Goal: Task Accomplishment & Management: Use online tool/utility

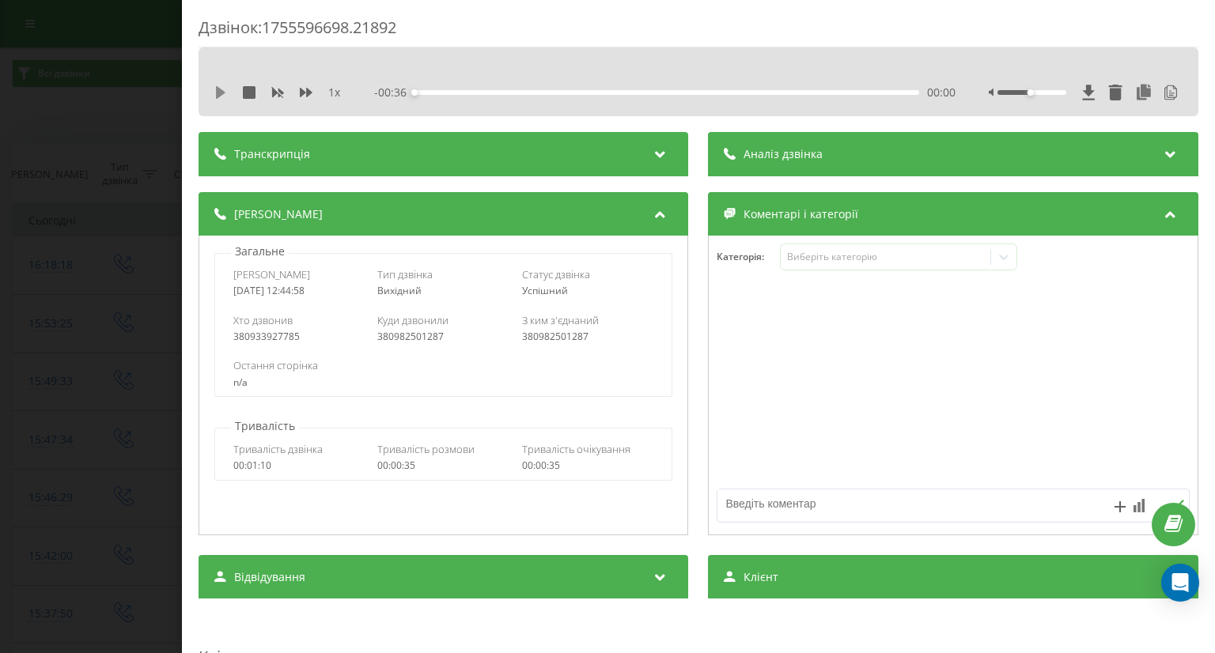
click at [221, 96] on icon at bounding box center [220, 92] width 13 height 13
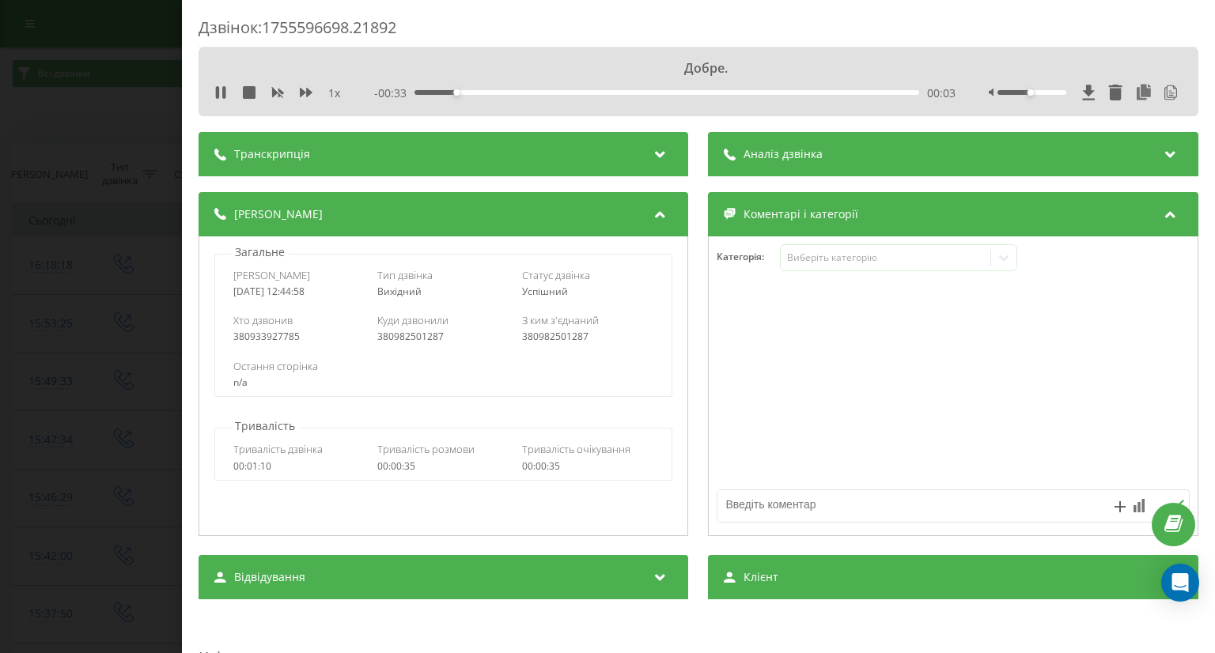
click at [653, 157] on icon at bounding box center [660, 152] width 19 height 16
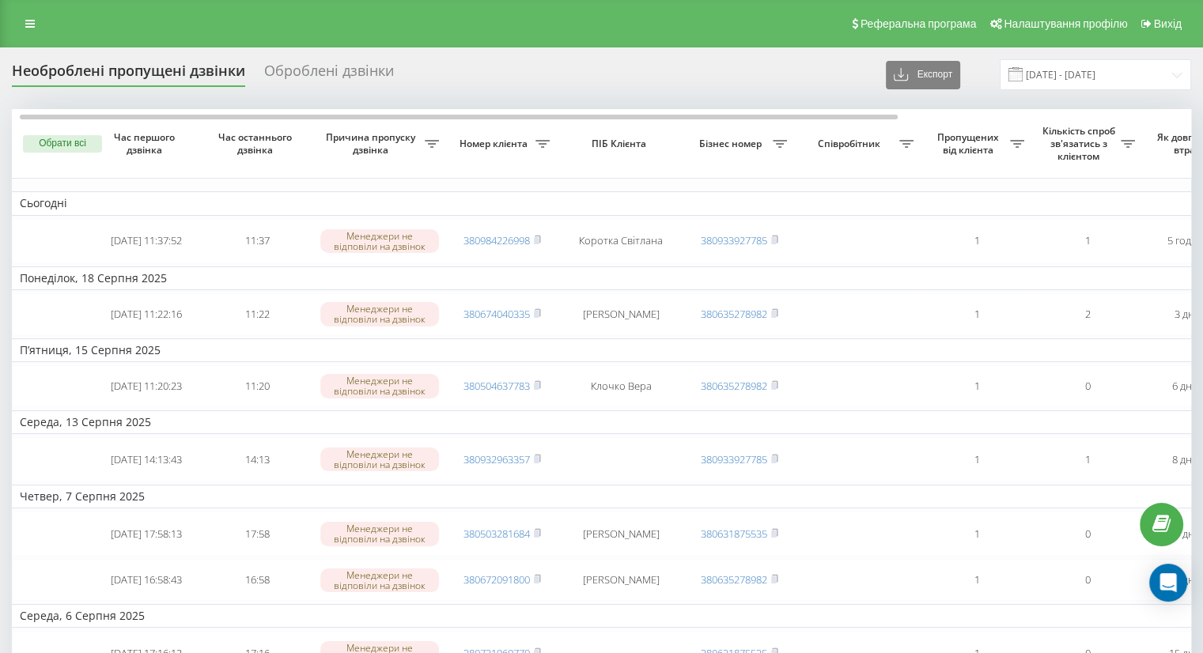
scroll to position [0, 5]
click at [25, 22] on icon at bounding box center [29, 23] width 9 height 11
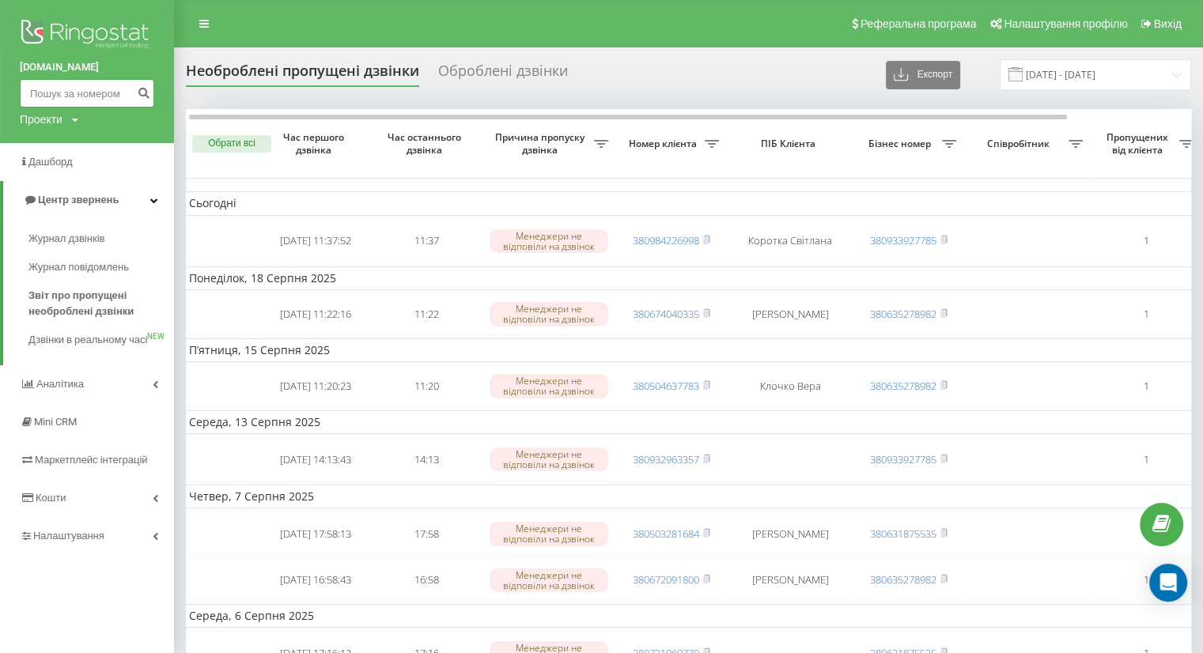
click at [50, 93] on input at bounding box center [87, 93] width 134 height 28
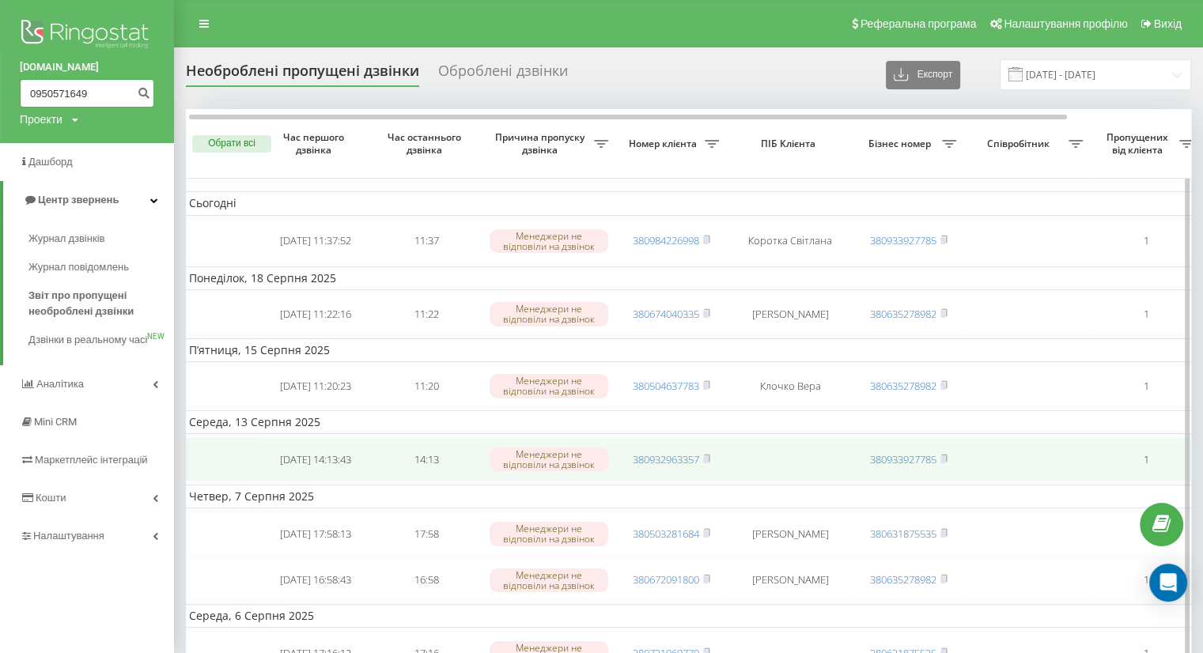
type input "0950571649"
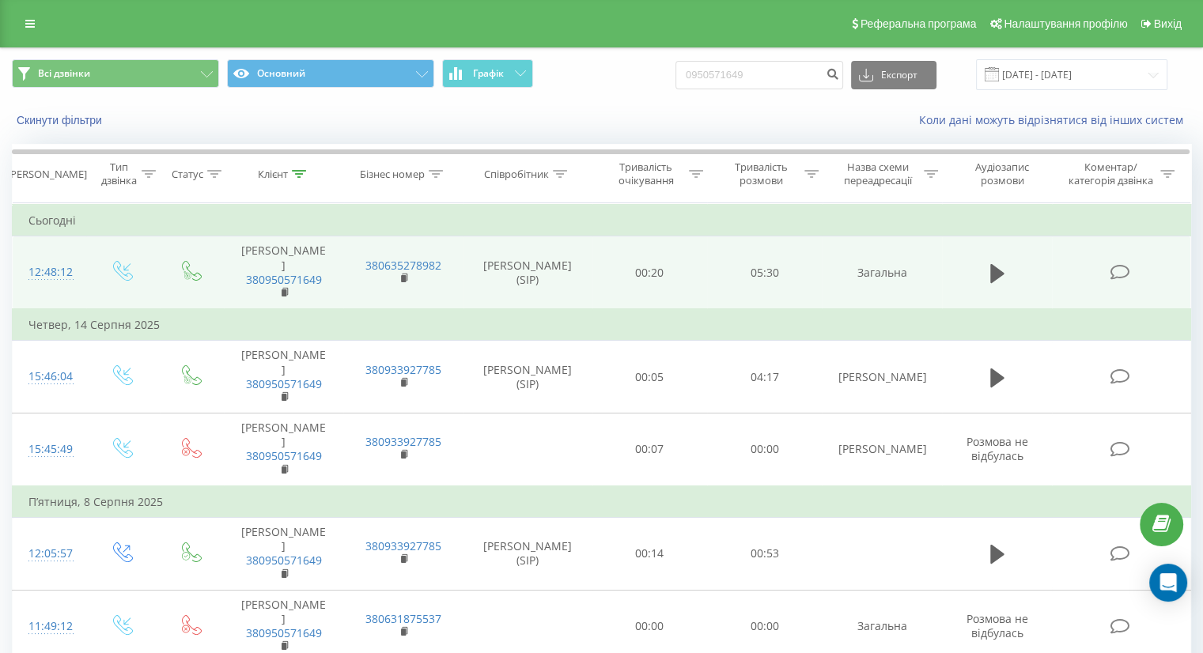
click at [695, 254] on td "00:20" at bounding box center [649, 273] width 115 height 73
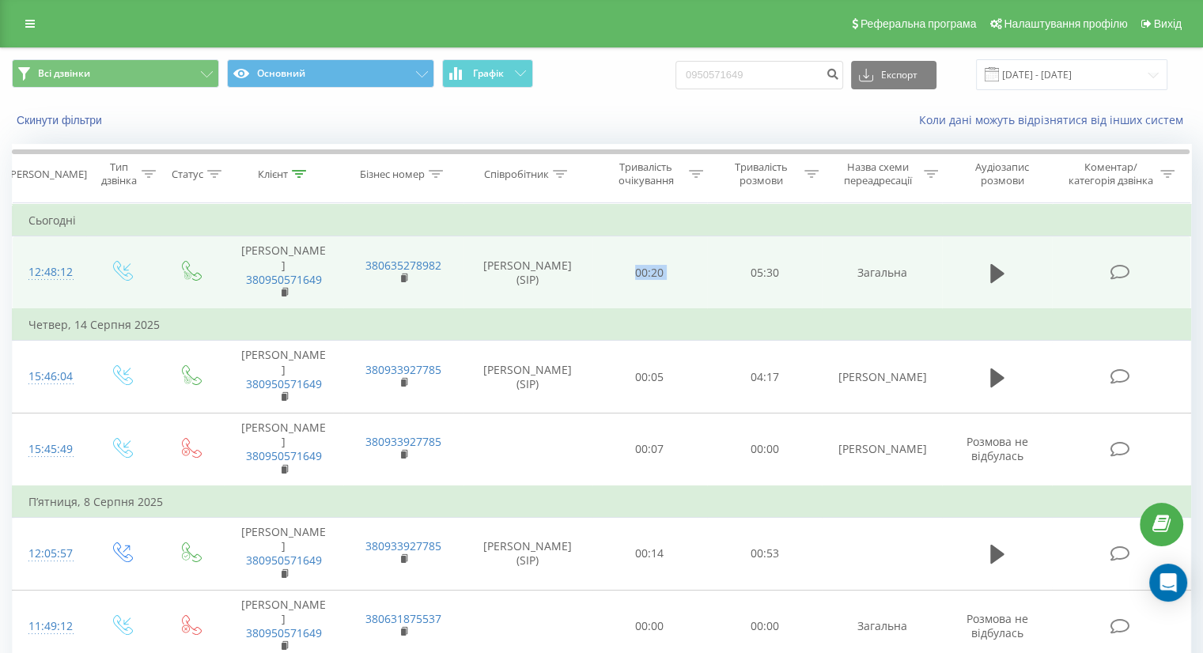
click at [695, 254] on td "00:20" at bounding box center [649, 273] width 115 height 73
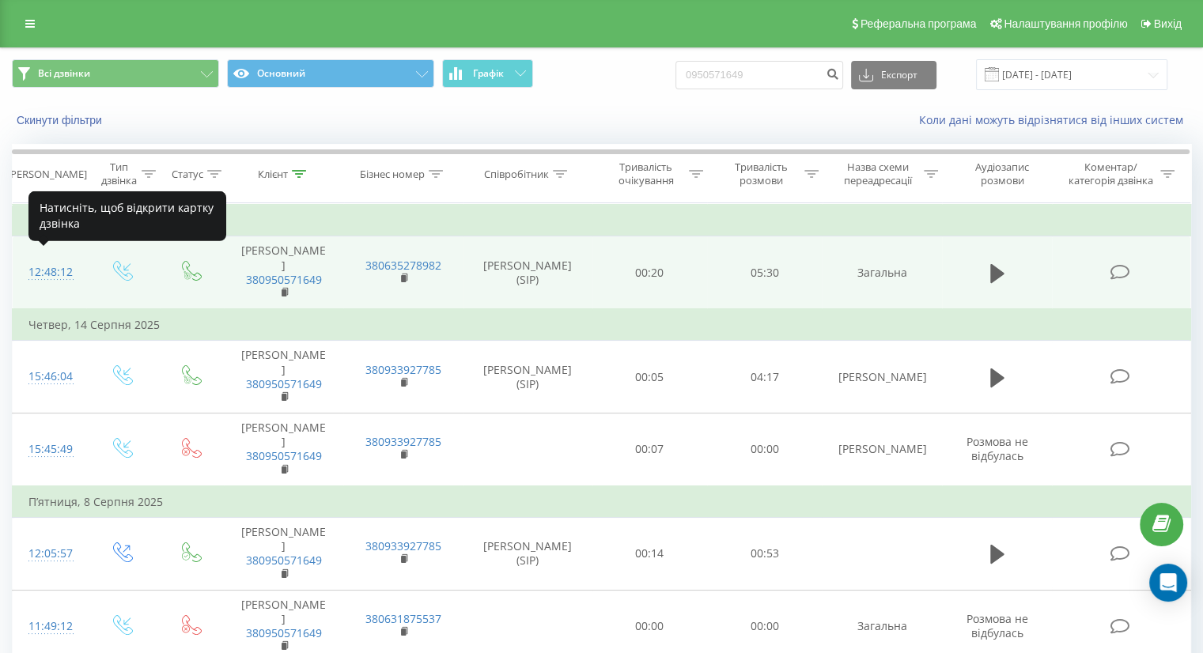
click at [63, 265] on div "12:48:12" at bounding box center [49, 272] width 42 height 31
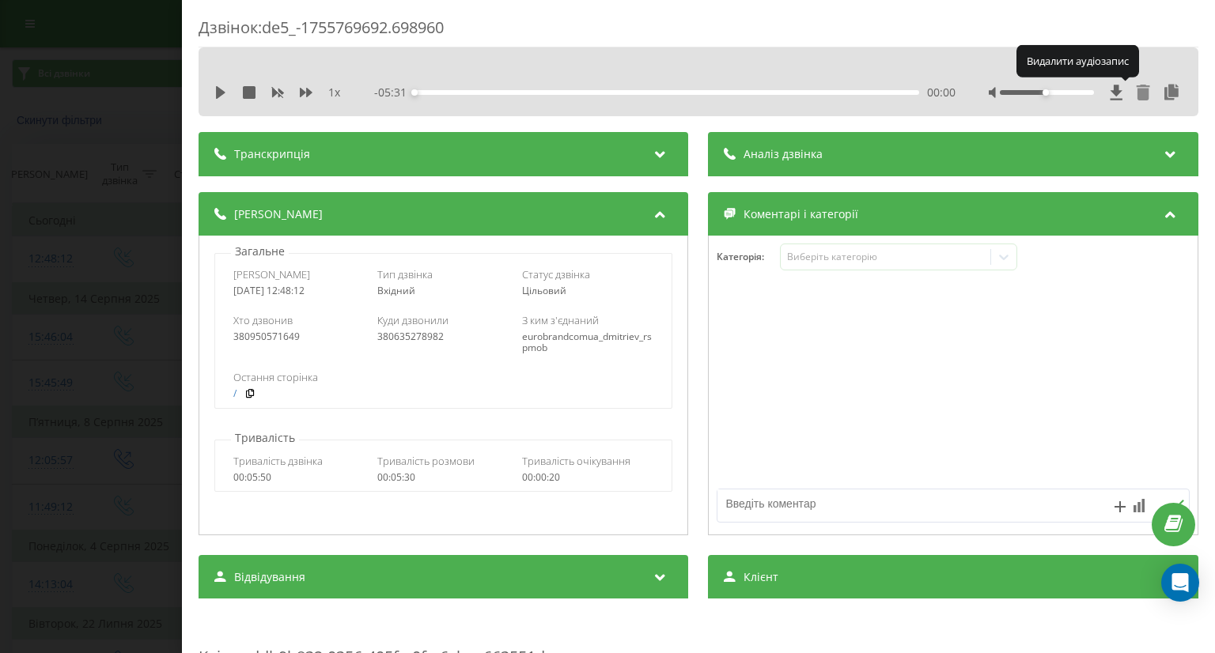
click at [1135, 93] on icon at bounding box center [1143, 93] width 16 height 16
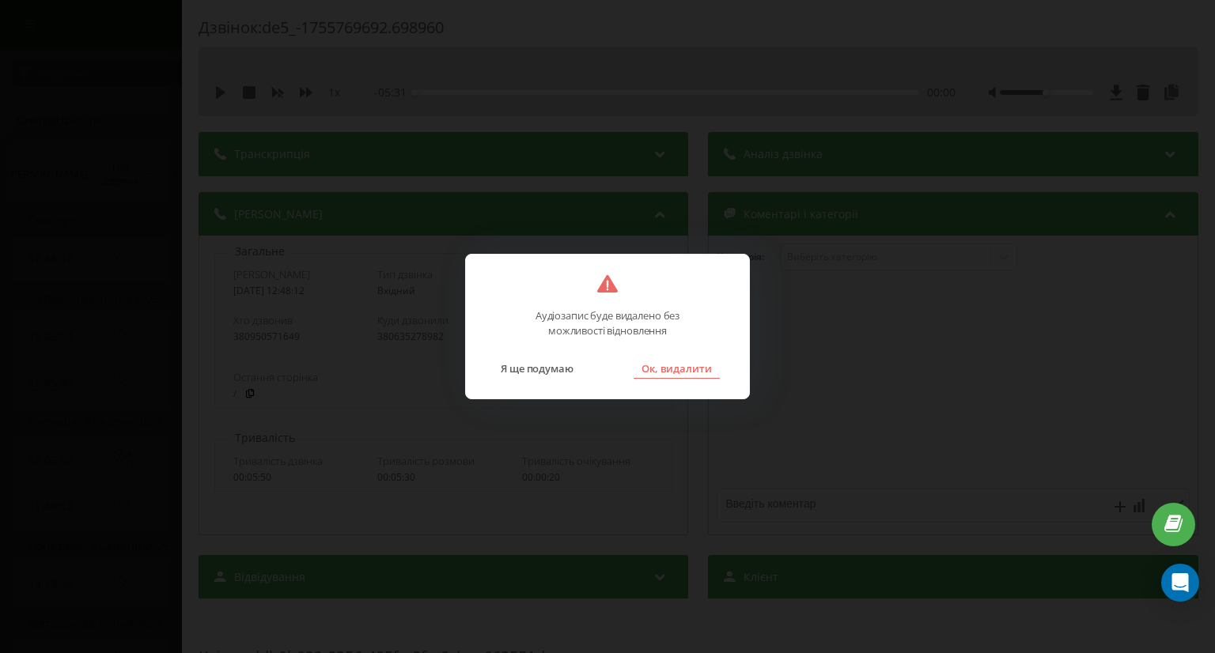
click at [692, 372] on button "Ок, видалити" at bounding box center [677, 368] width 86 height 21
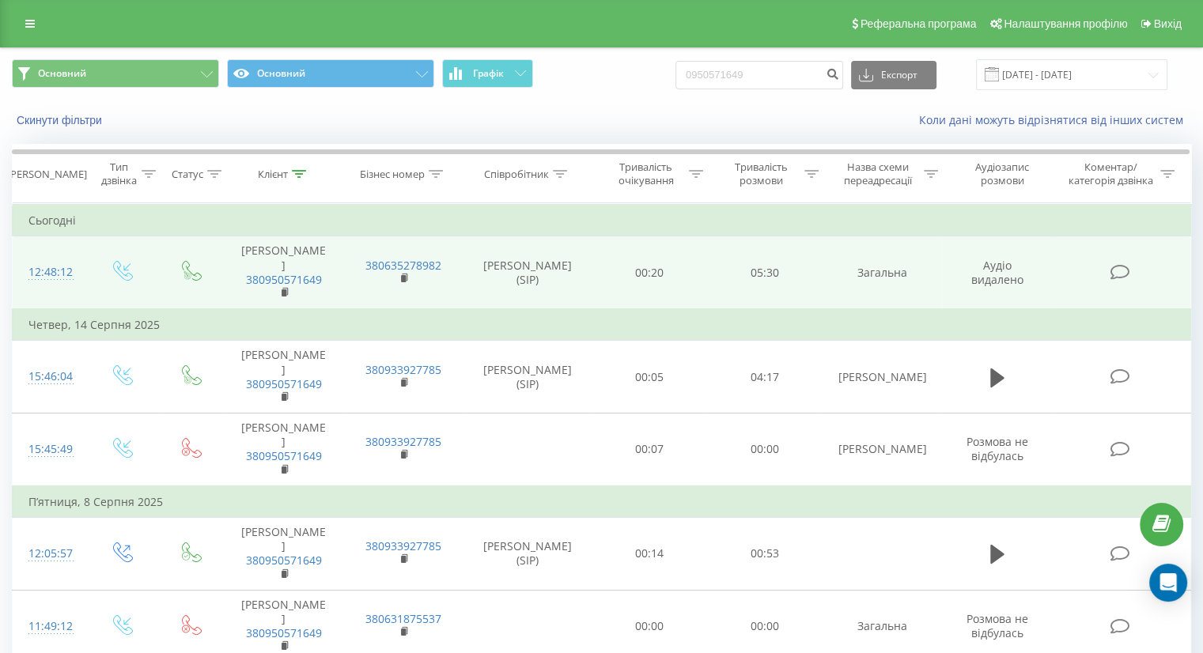
click at [56, 263] on div "12:48:12" at bounding box center [49, 272] width 42 height 31
